Goal: Information Seeking & Learning: Compare options

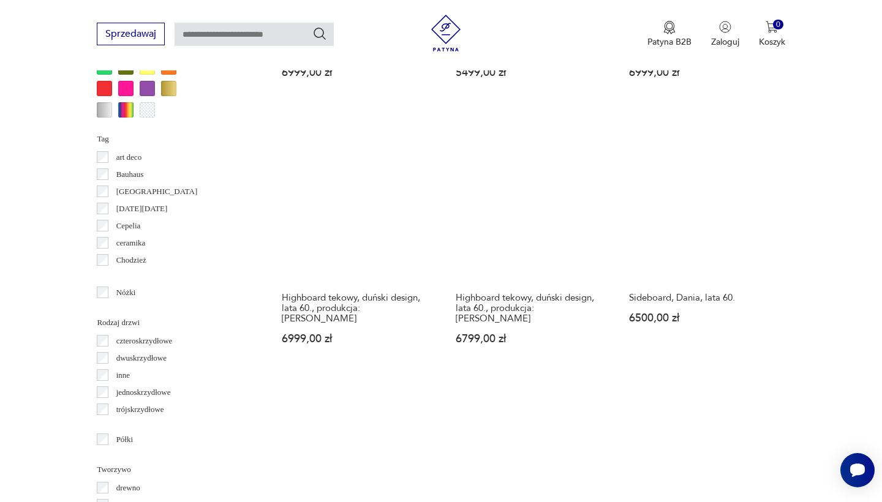
scroll to position [1239, 0]
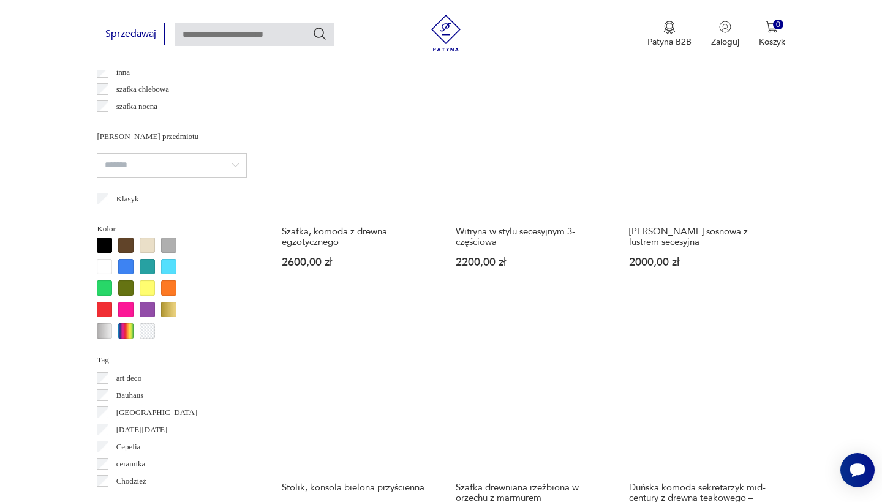
scroll to position [1103, 0]
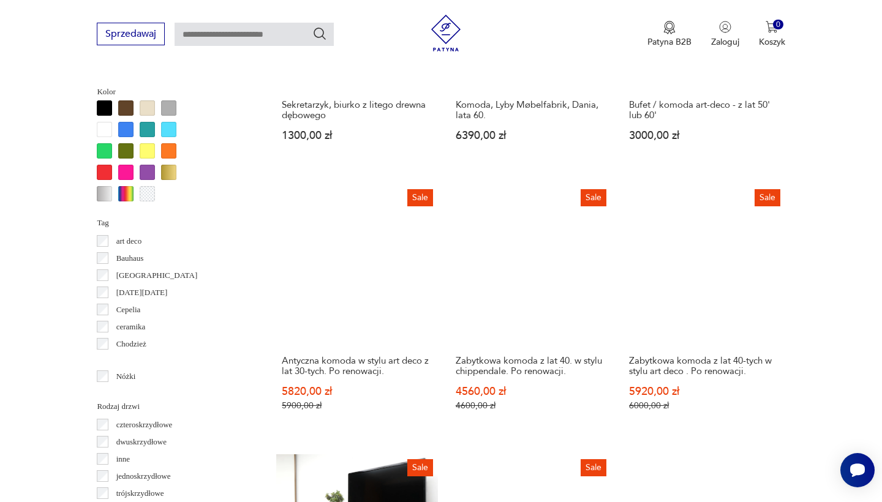
scroll to position [1173, 0]
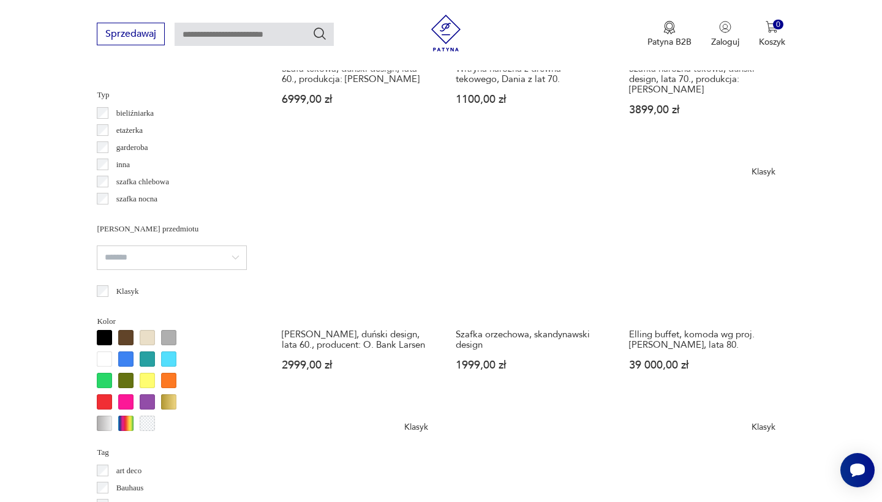
scroll to position [1098, 0]
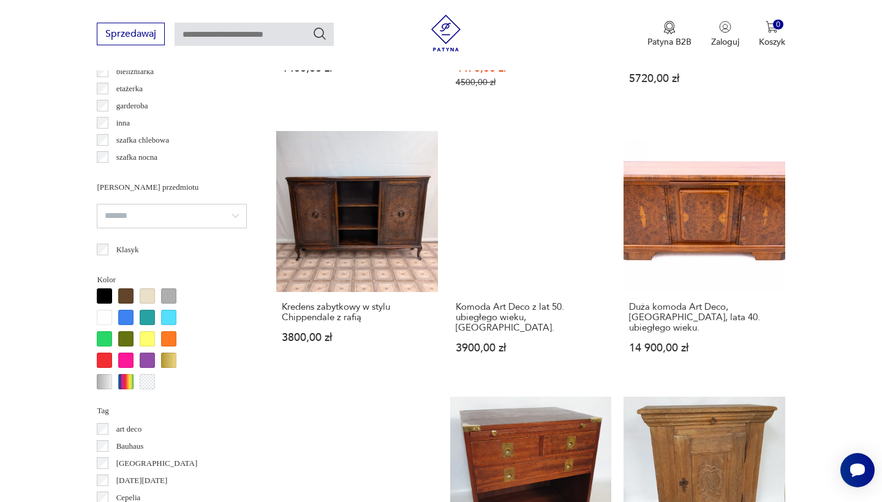
scroll to position [1146, 0]
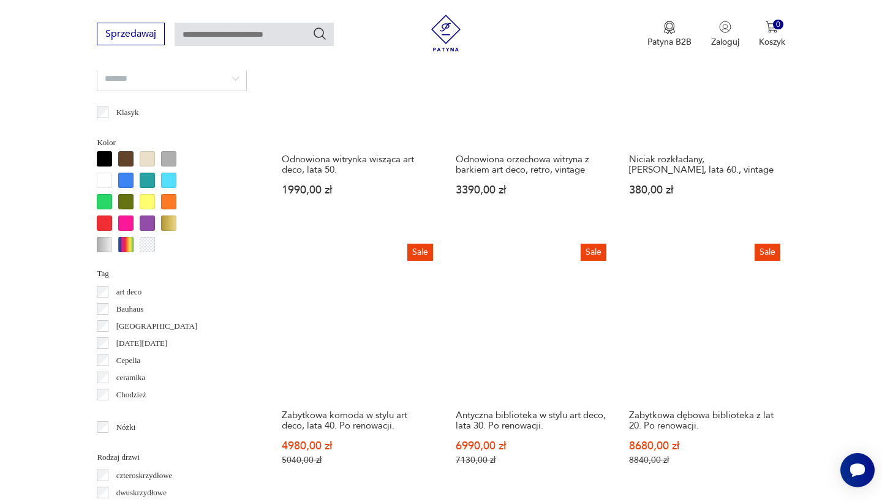
scroll to position [1103, 0]
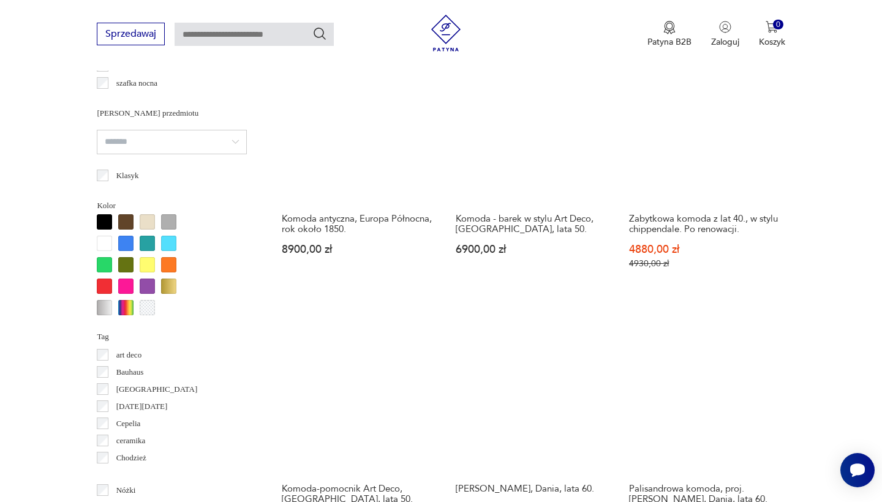
scroll to position [1144, 0]
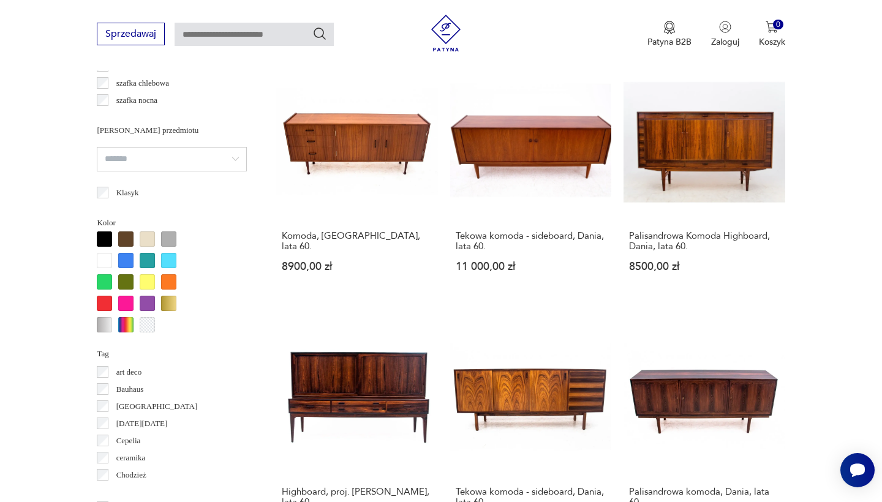
scroll to position [1090, 0]
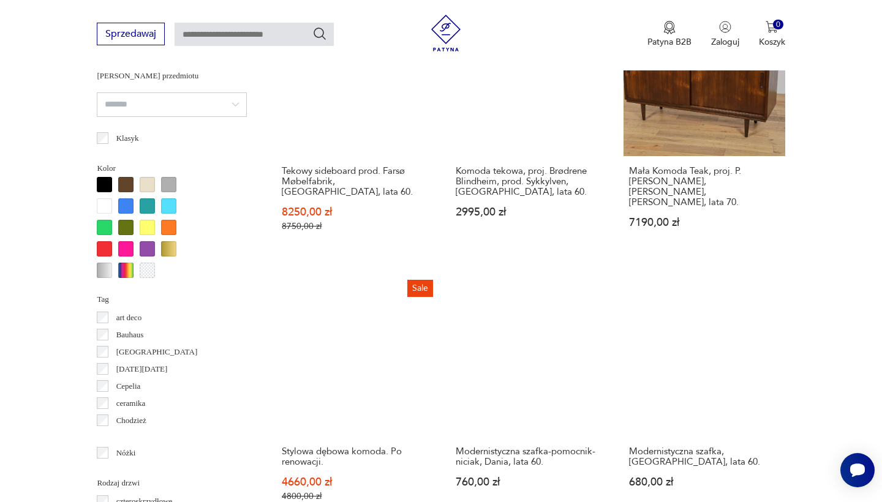
scroll to position [1092, 0]
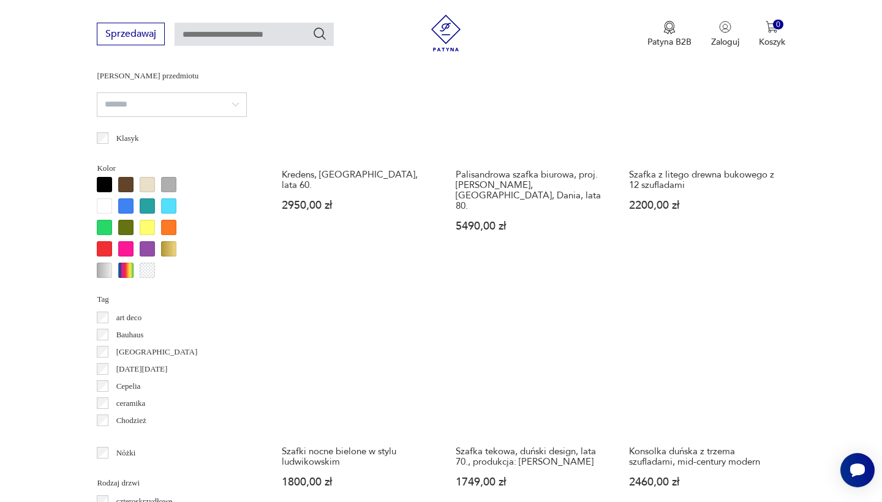
scroll to position [1094, 0]
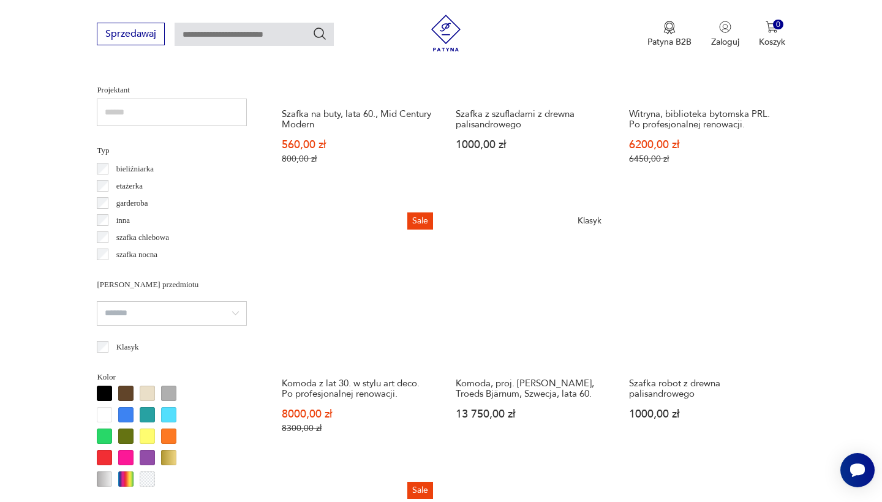
scroll to position [1084, 0]
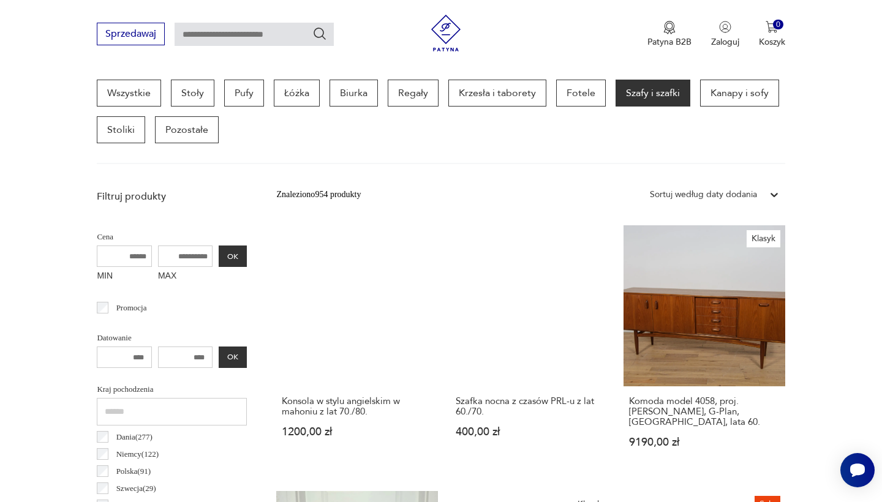
scroll to position [341, 0]
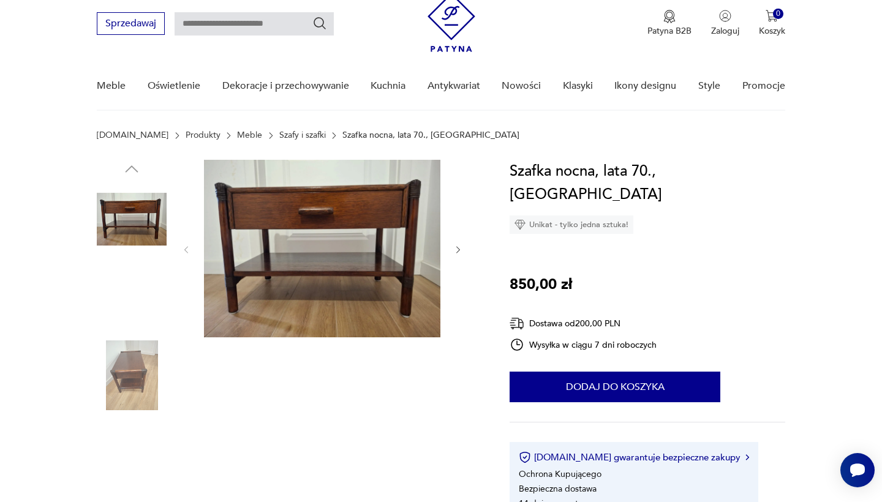
scroll to position [43, 0]
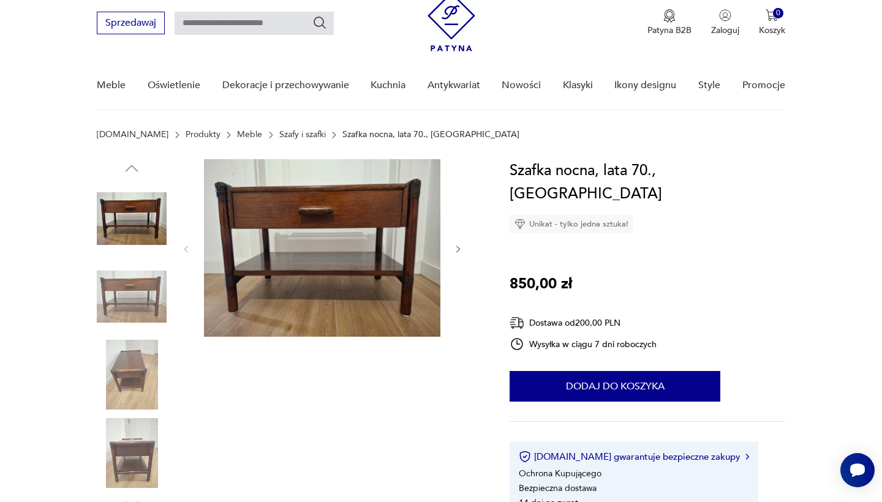
click at [154, 363] on img at bounding box center [132, 375] width 70 height 70
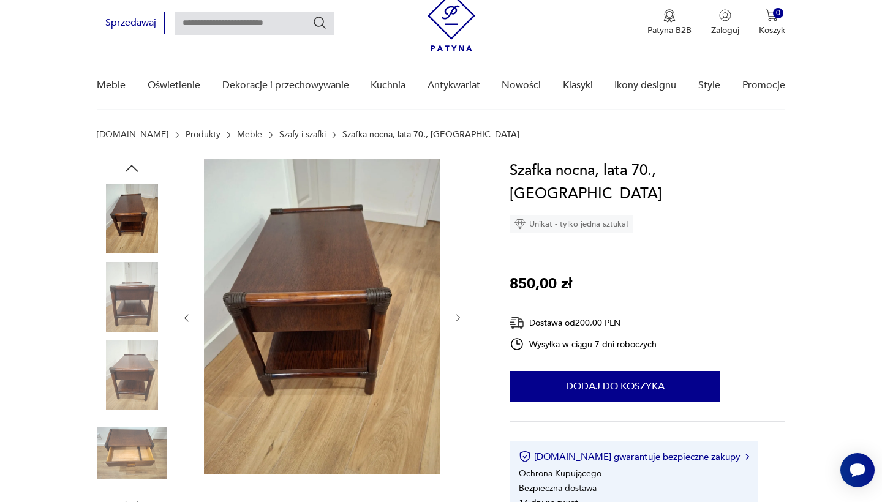
click at [126, 372] on img at bounding box center [132, 375] width 70 height 70
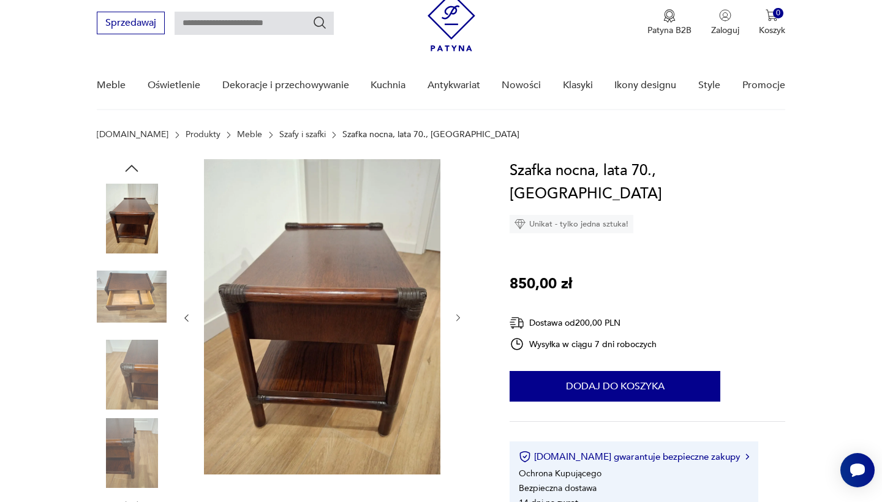
click at [126, 372] on img at bounding box center [132, 375] width 70 height 70
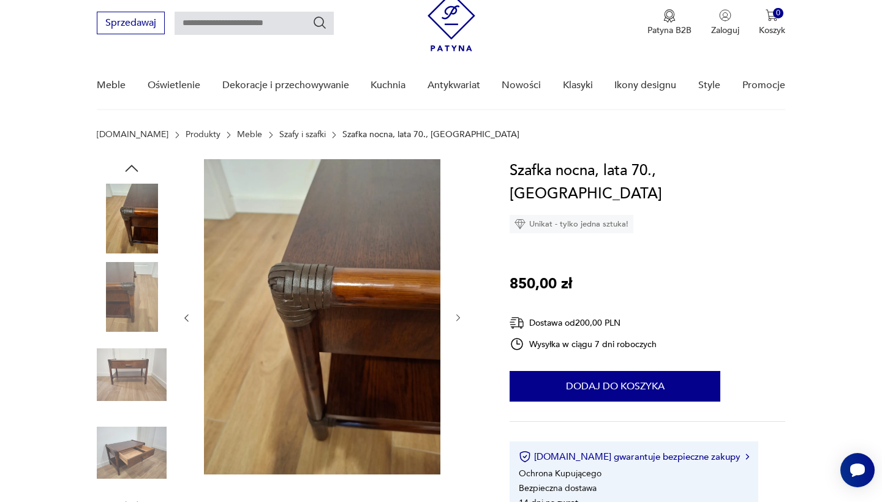
click at [126, 372] on img at bounding box center [132, 375] width 70 height 70
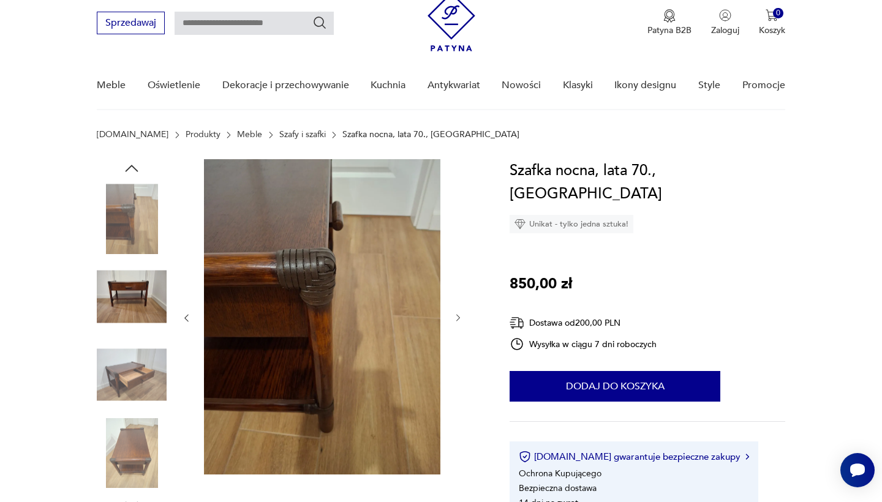
click at [126, 372] on img at bounding box center [132, 375] width 70 height 70
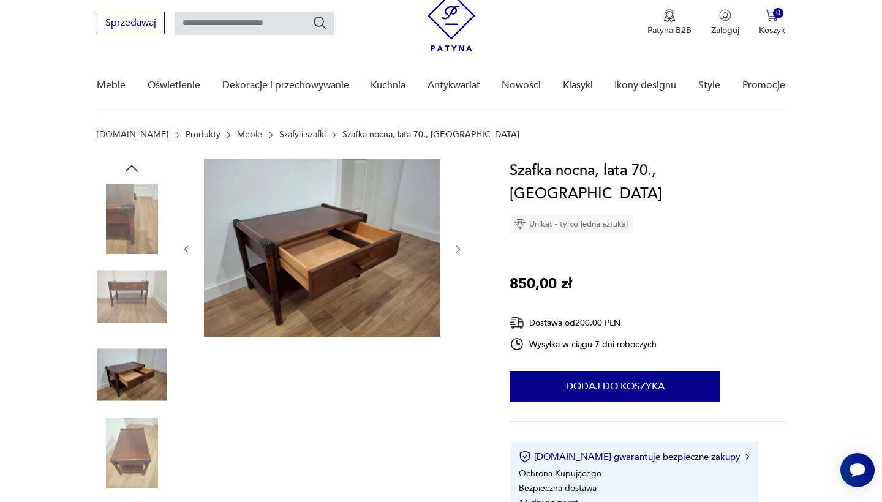
click at [119, 453] on img at bounding box center [132, 453] width 70 height 70
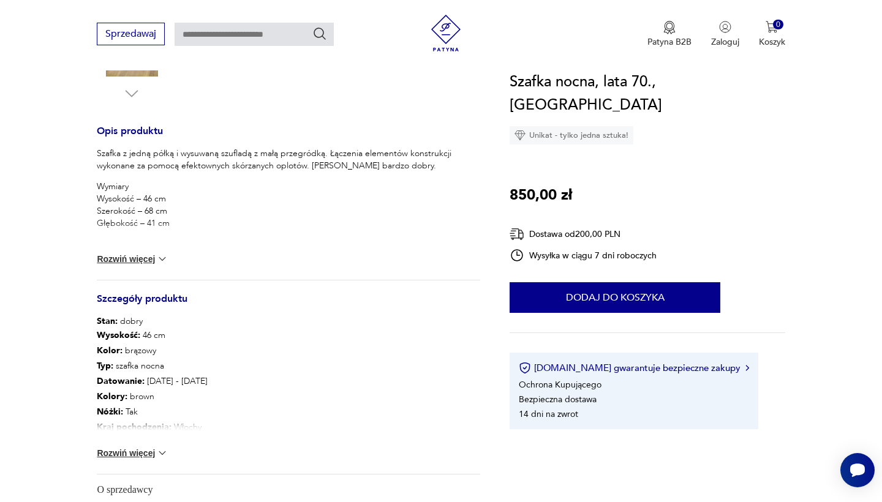
scroll to position [462, 0]
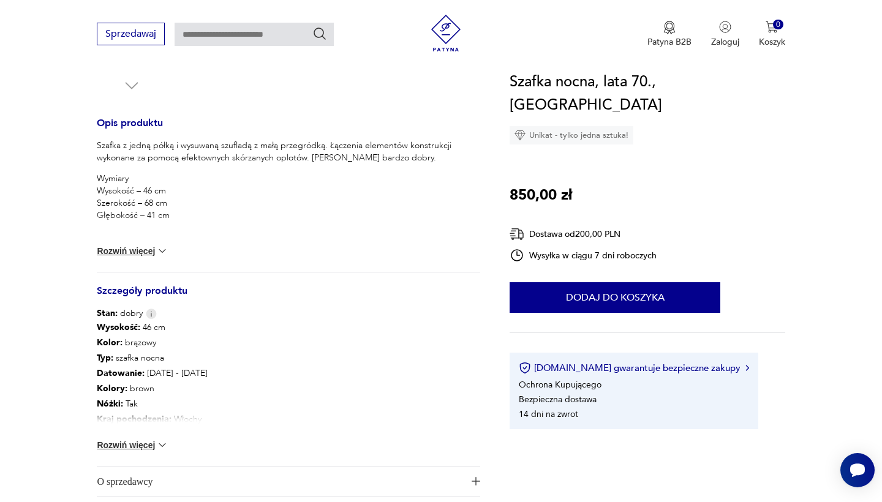
click at [148, 447] on button "Rozwiń więcej" at bounding box center [132, 445] width 71 height 12
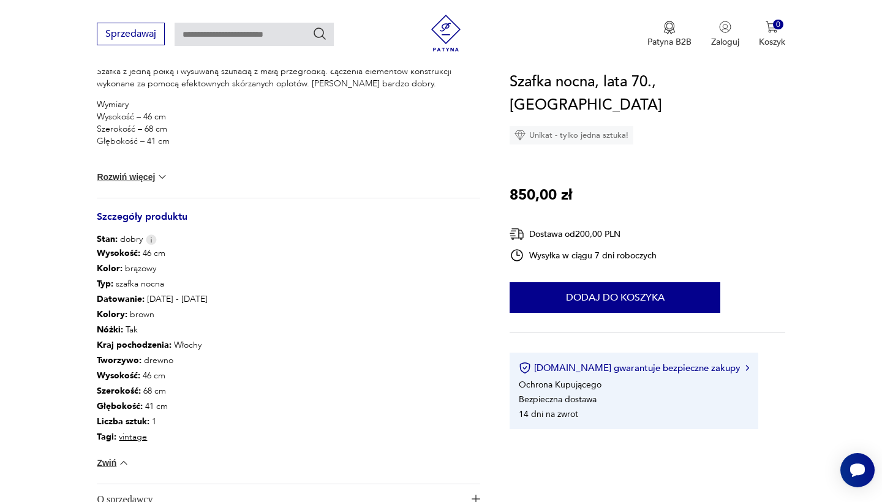
scroll to position [543, 0]
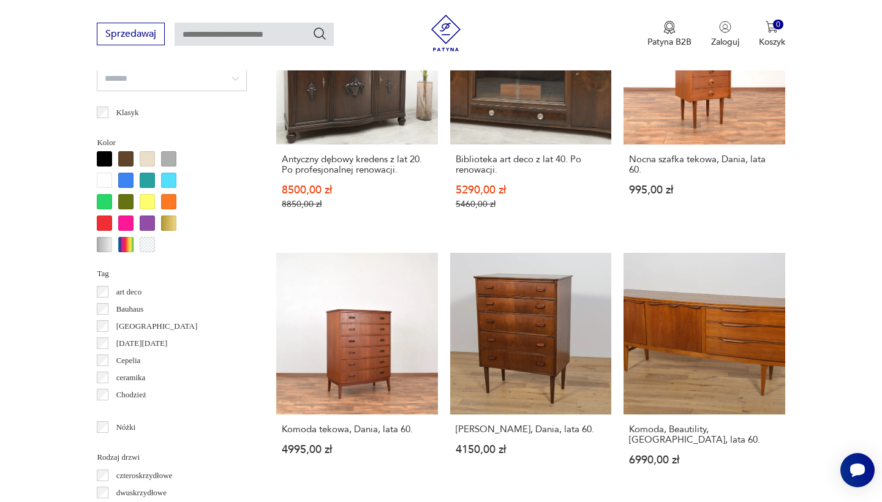
scroll to position [1128, 0]
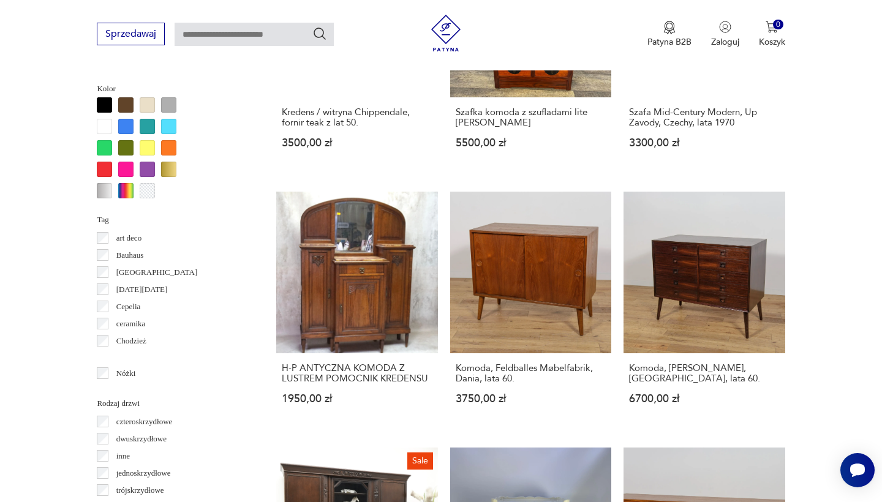
scroll to position [1185, 0]
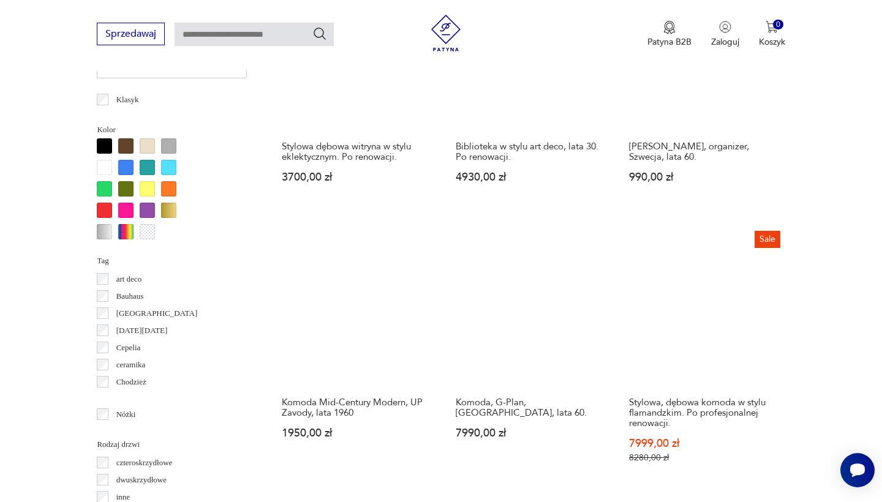
scroll to position [1123, 0]
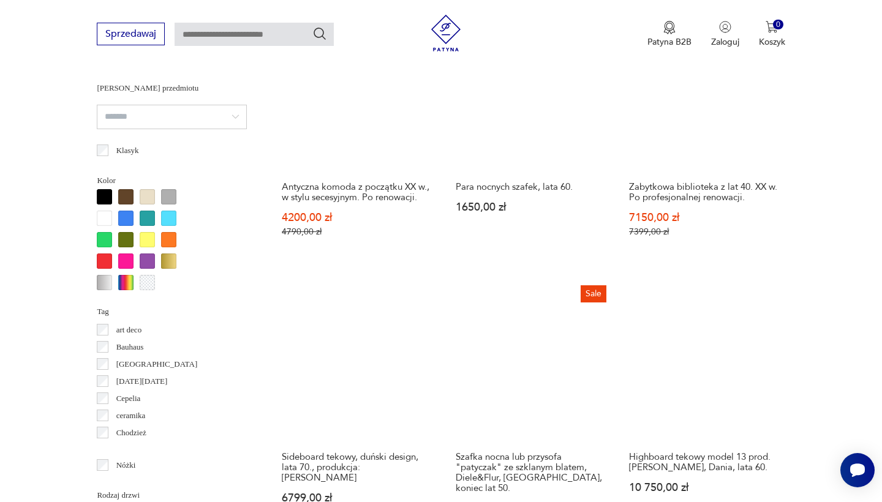
scroll to position [1106, 0]
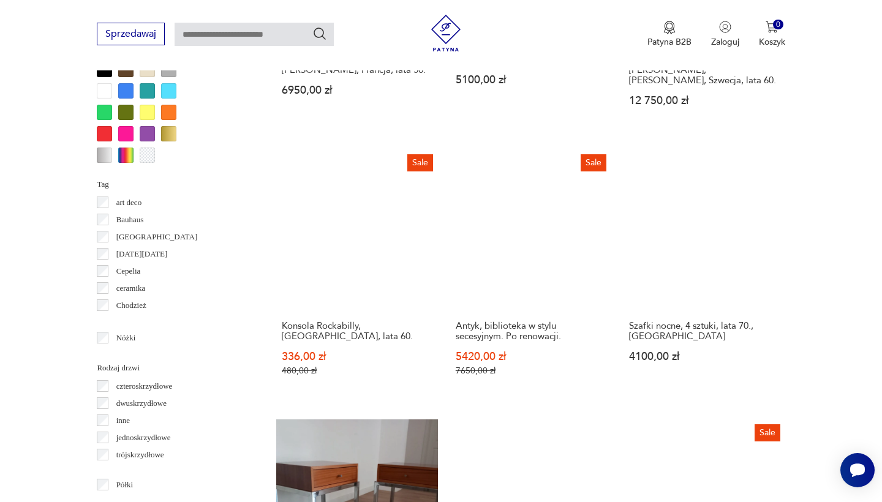
scroll to position [1216, 0]
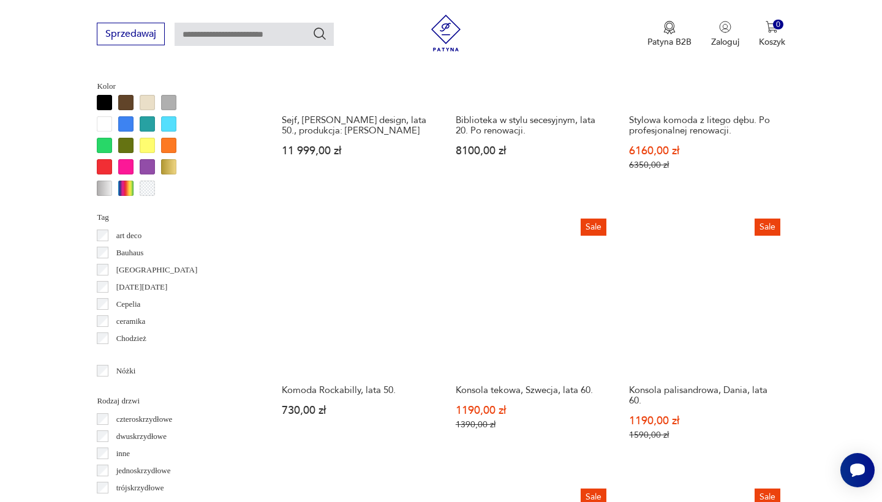
scroll to position [1170, 0]
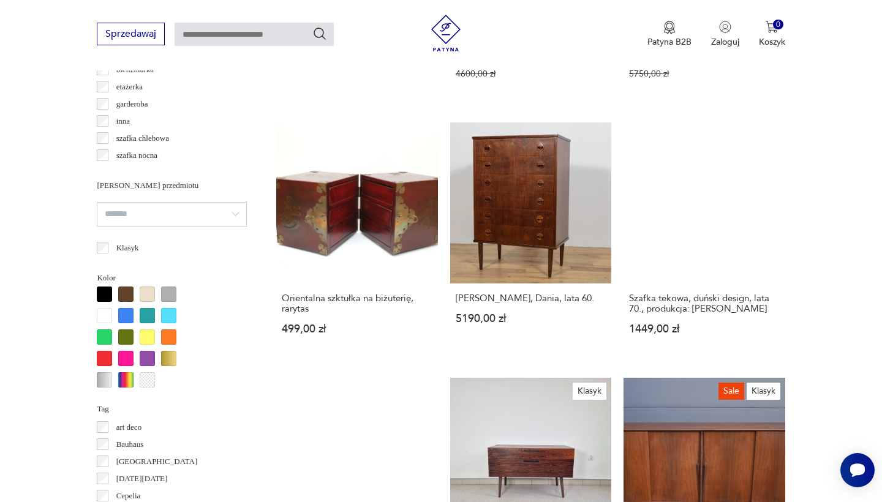
scroll to position [1098, 0]
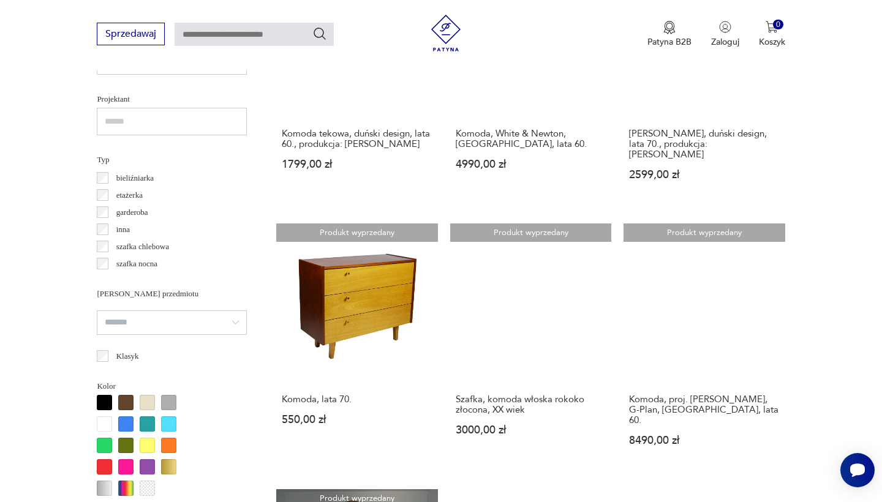
scroll to position [868, 0]
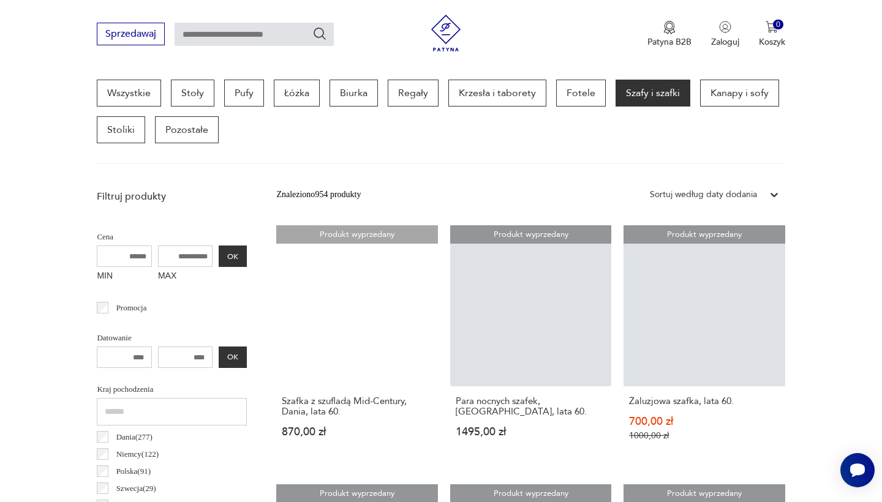
scroll to position [1036, 0]
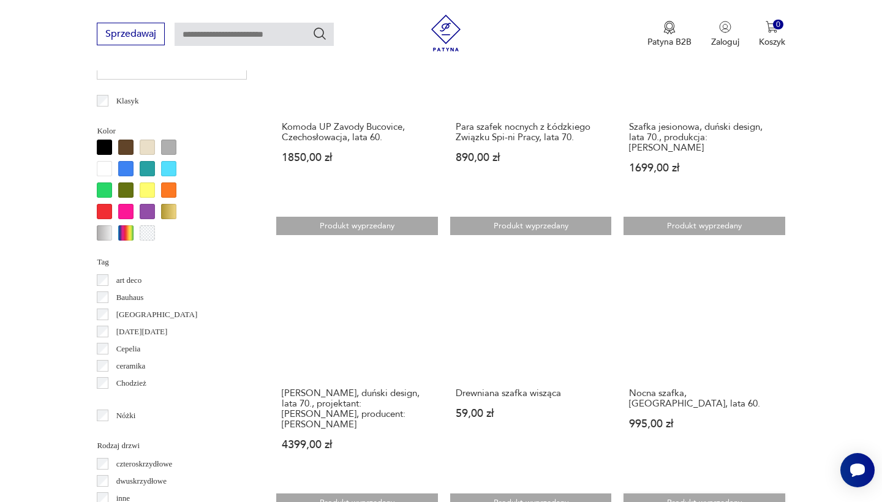
scroll to position [1196, 0]
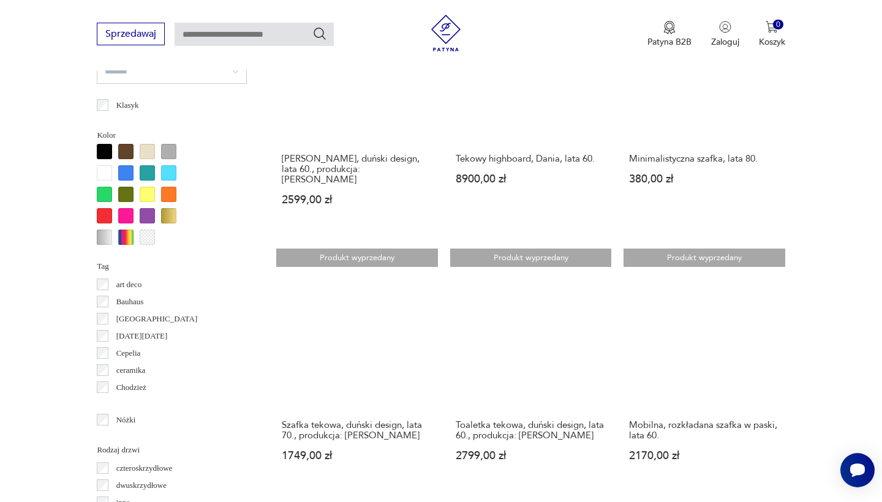
scroll to position [1177, 0]
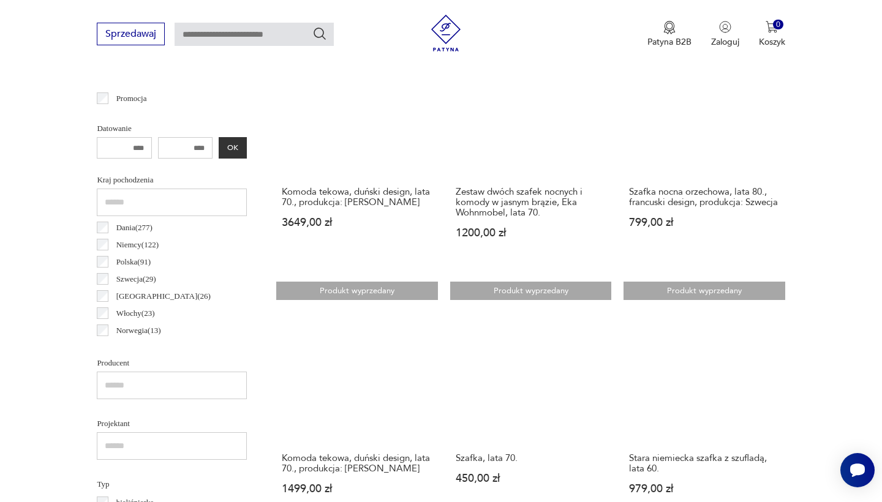
scroll to position [1132, 0]
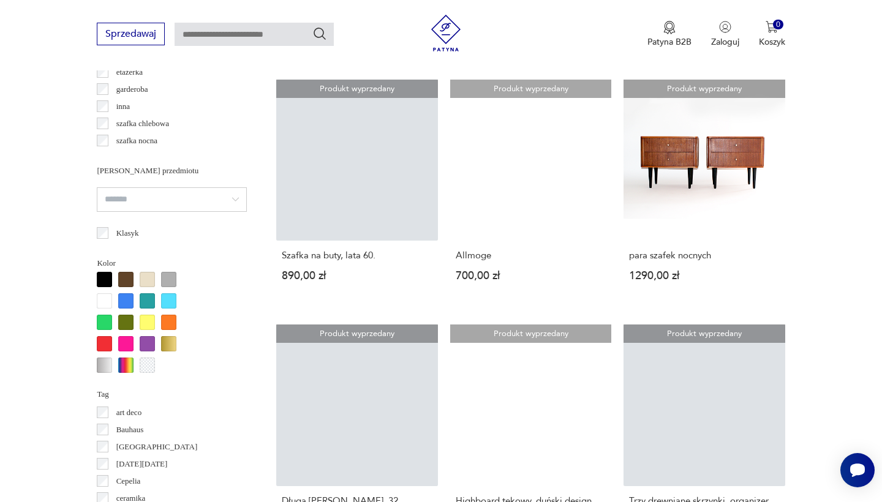
scroll to position [1041, 0]
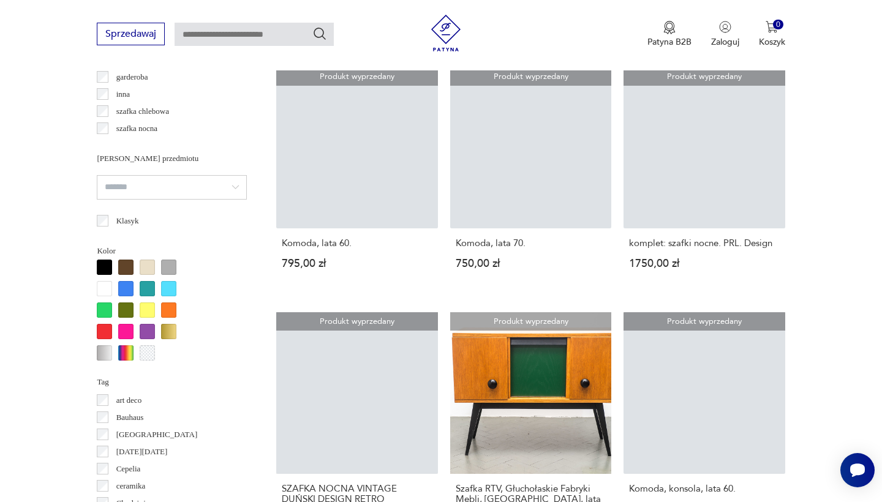
scroll to position [1060, 0]
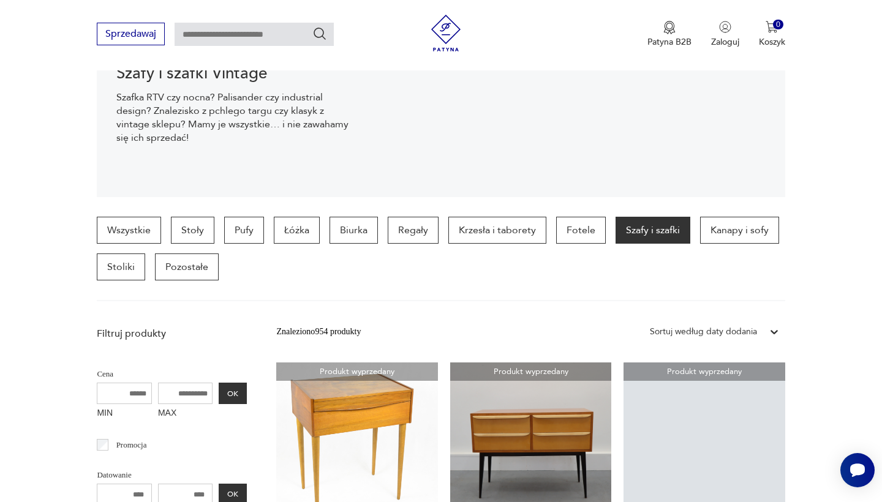
scroll to position [187, 0]
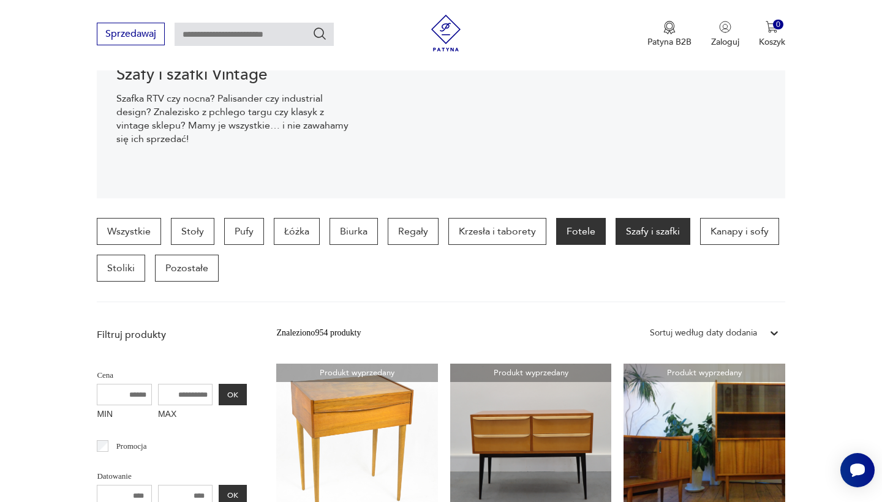
click at [579, 233] on p "Fotele" at bounding box center [581, 231] width 50 height 27
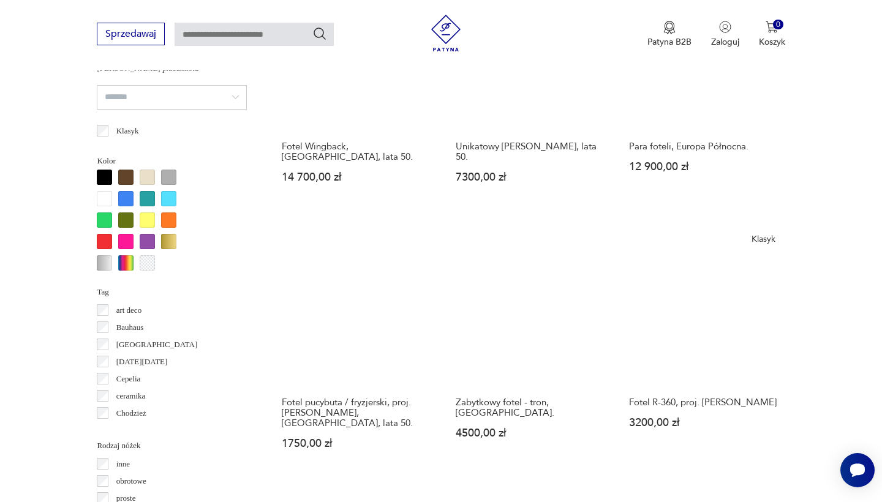
scroll to position [1132, 0]
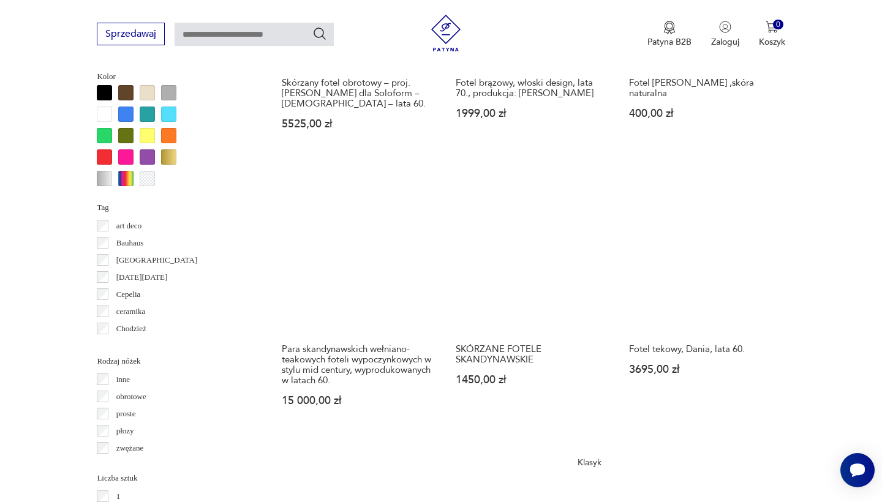
scroll to position [1207, 0]
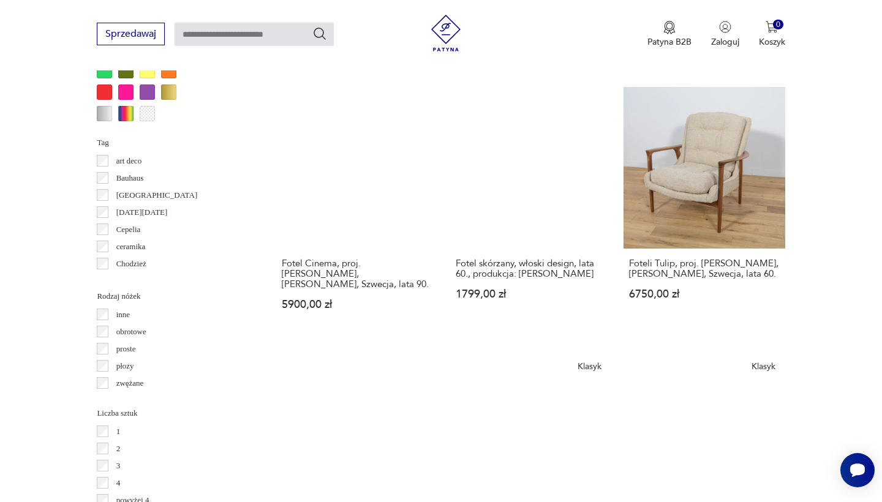
scroll to position [1264, 0]
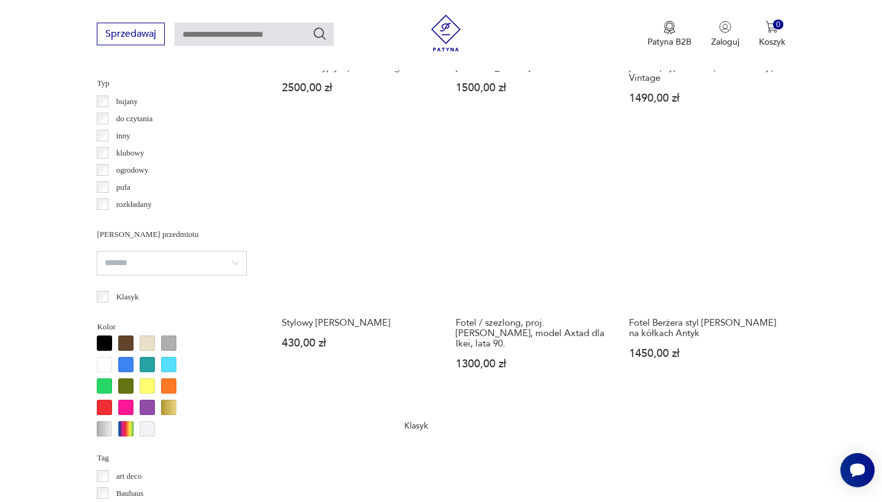
scroll to position [1085, 0]
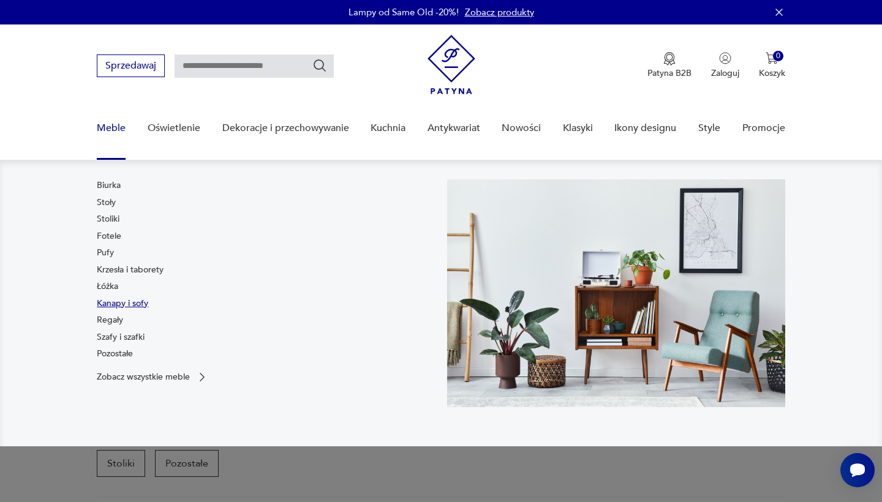
click at [111, 301] on link "Kanapy i sofy" at bounding box center [122, 304] width 51 height 12
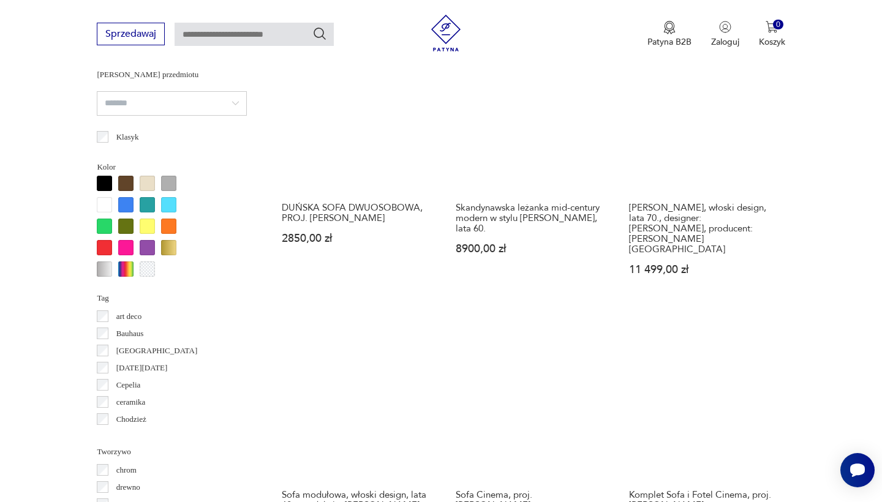
scroll to position [1142, 0]
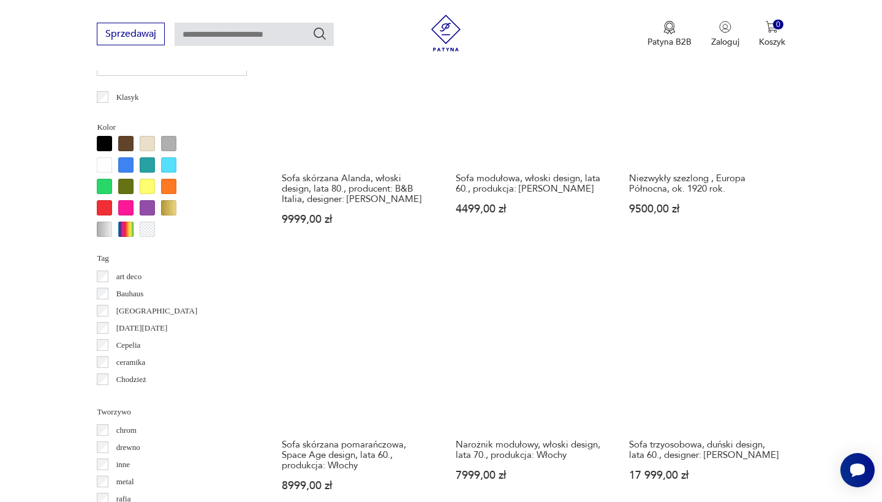
scroll to position [1117, 0]
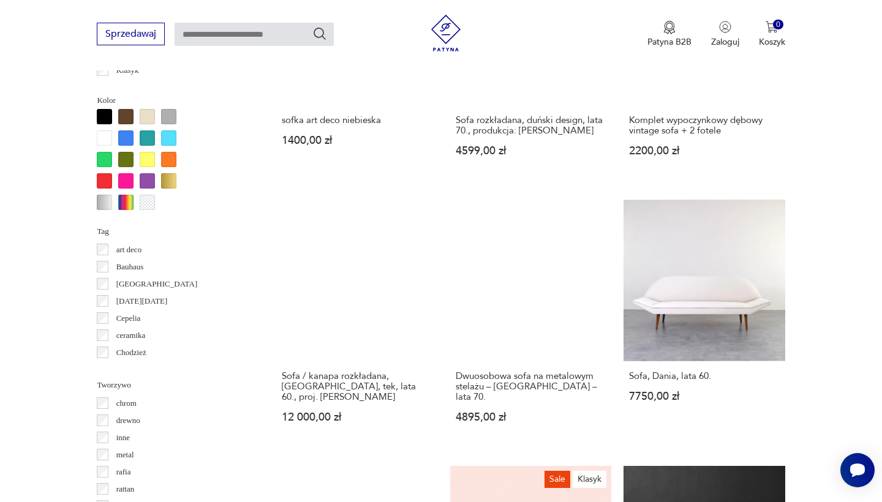
scroll to position [1170, 0]
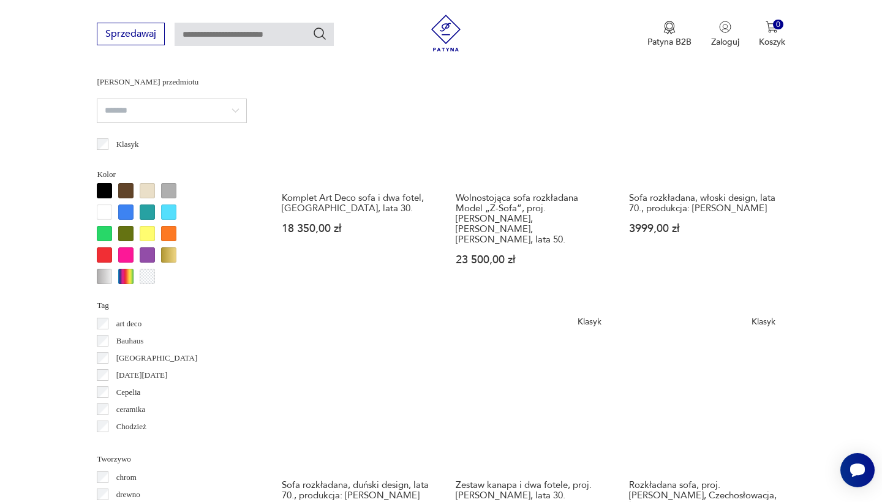
scroll to position [1124, 0]
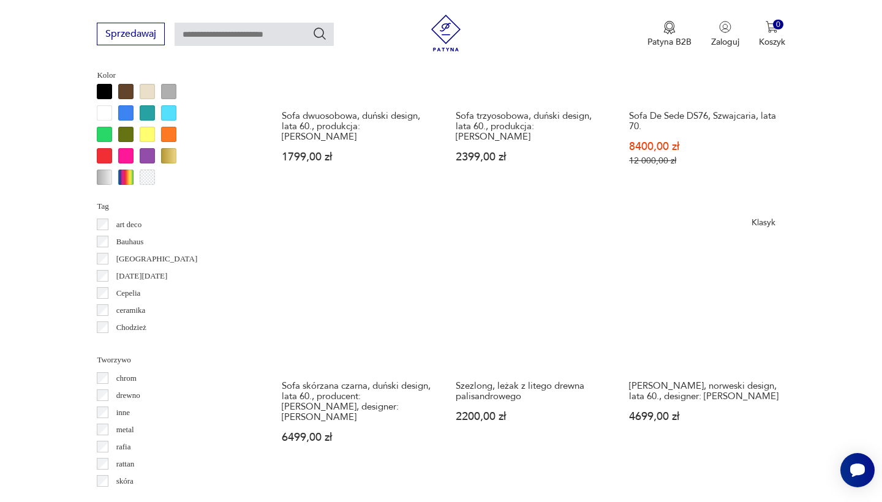
scroll to position [1164, 0]
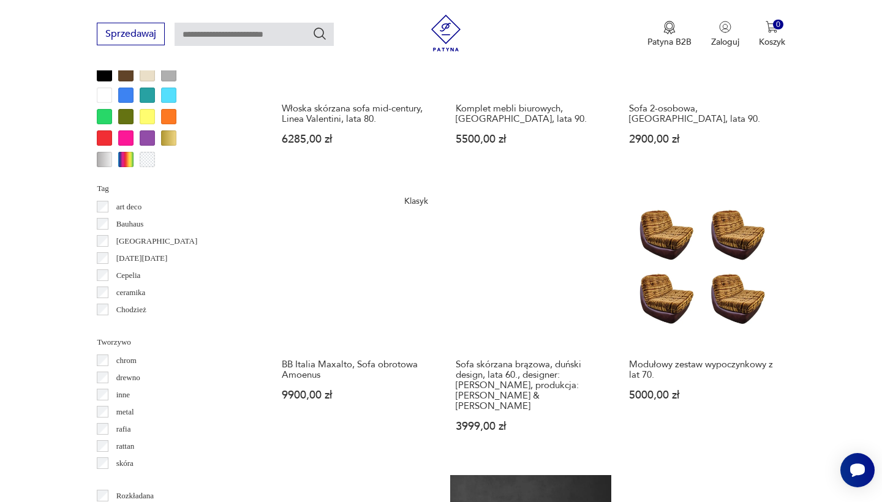
scroll to position [1174, 0]
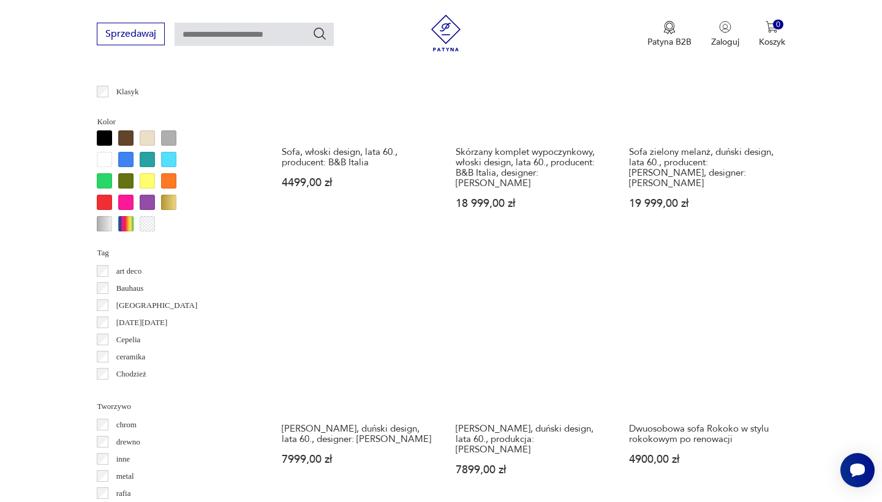
scroll to position [1134, 0]
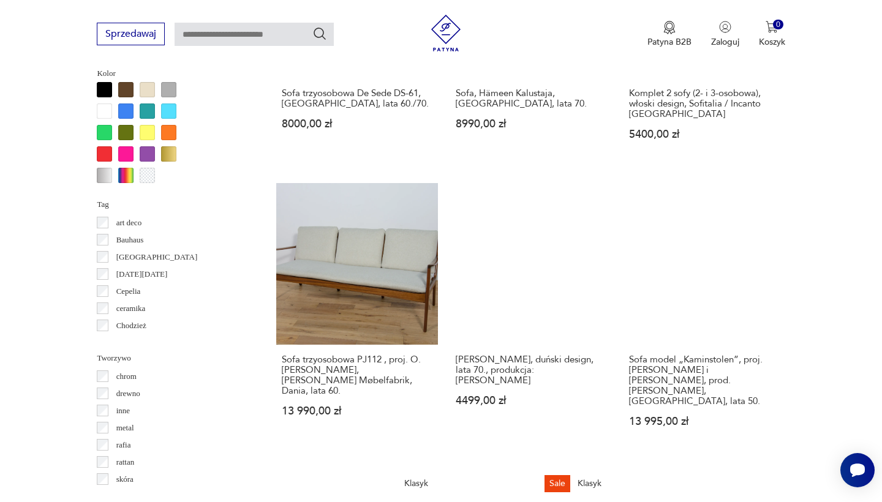
scroll to position [1208, 0]
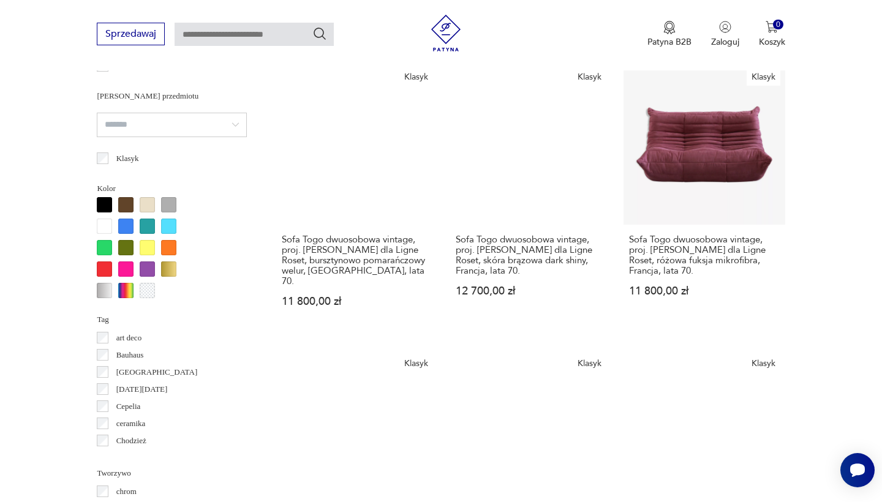
scroll to position [1293, 0]
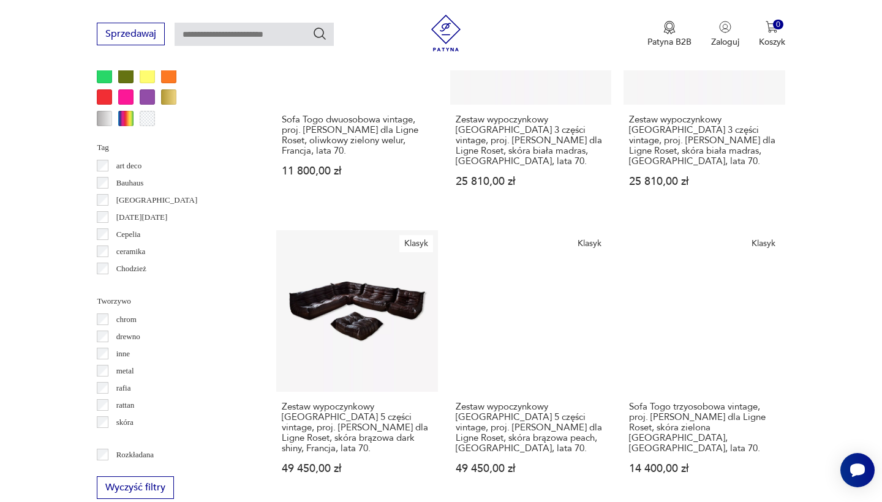
scroll to position [1228, 0]
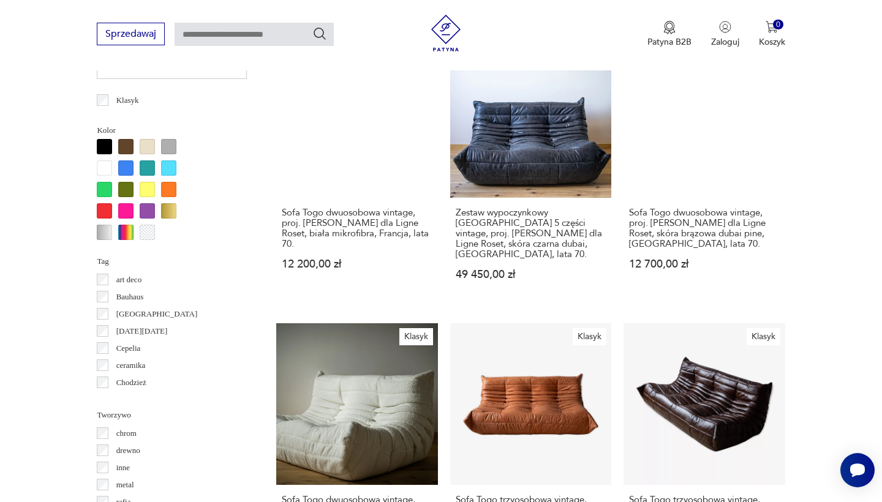
scroll to position [1213, 0]
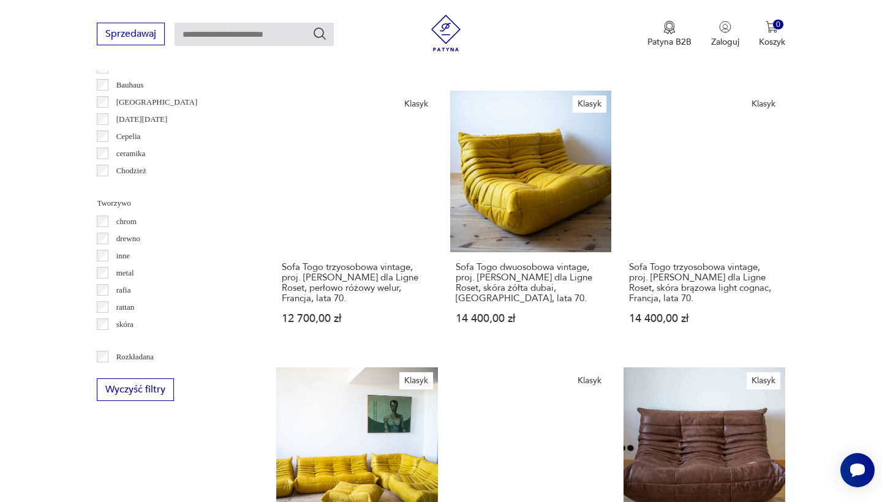
scroll to position [1316, 0]
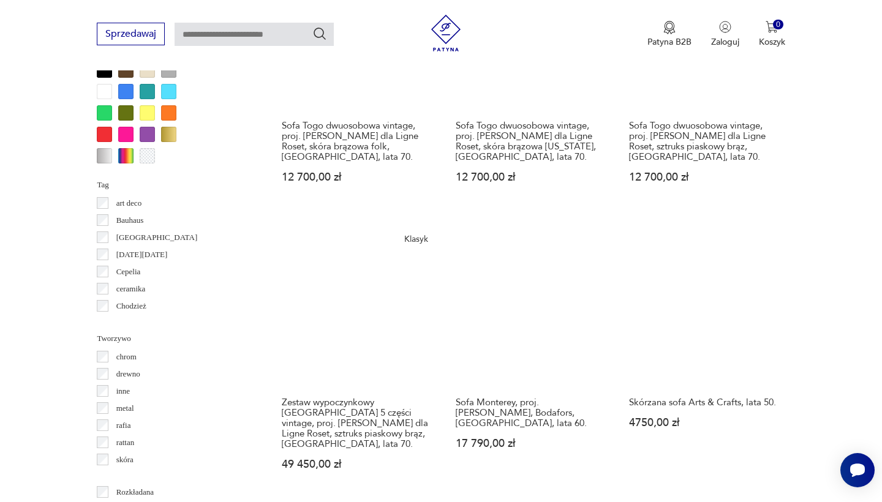
scroll to position [1179, 0]
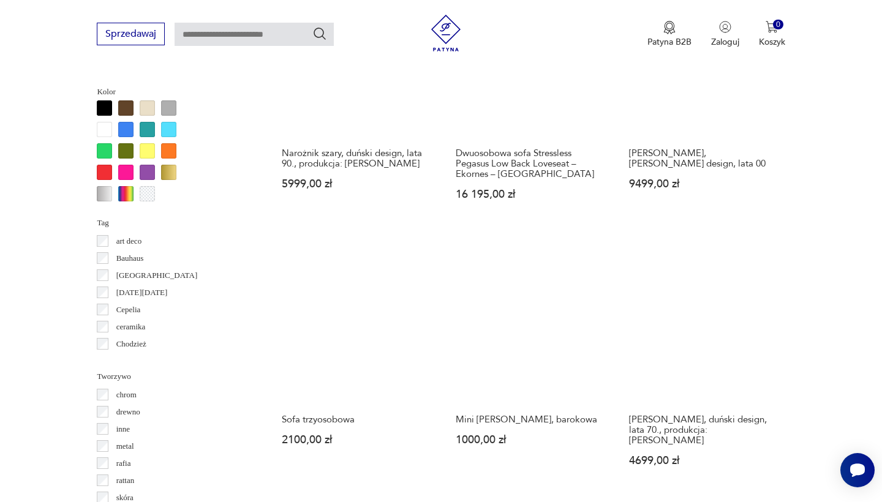
scroll to position [1145, 0]
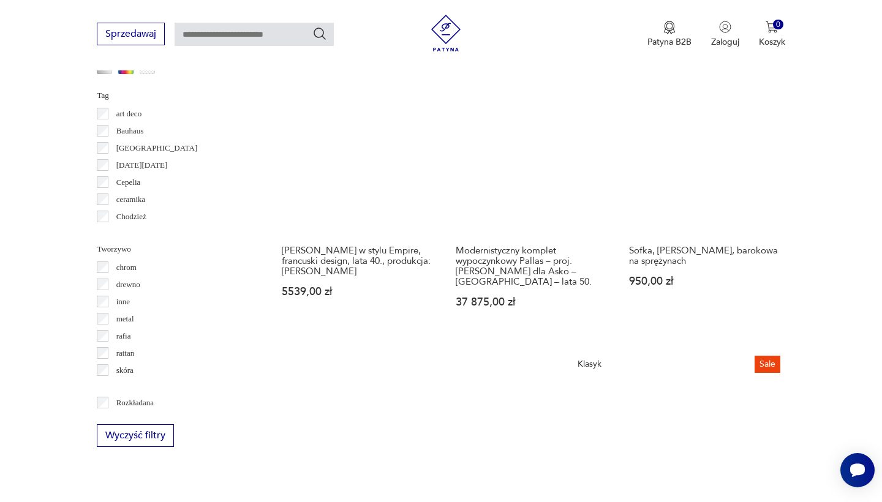
scroll to position [1265, 0]
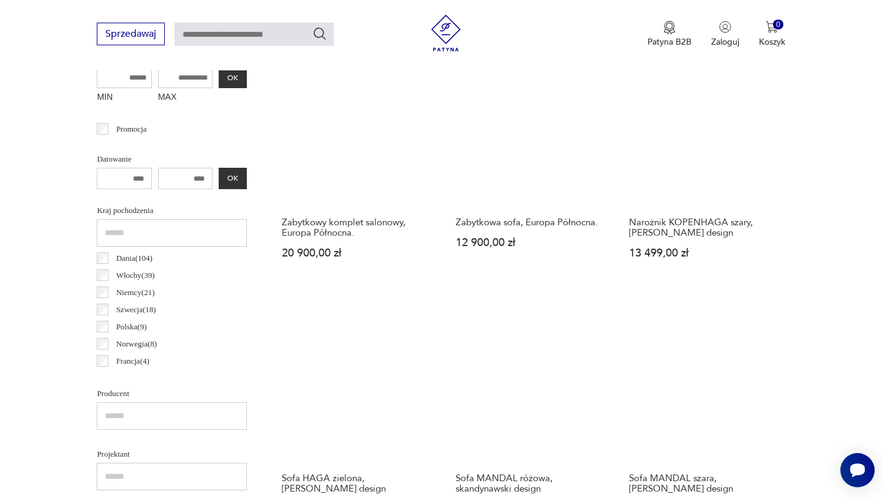
scroll to position [522, 0]
